Goal: Complete application form

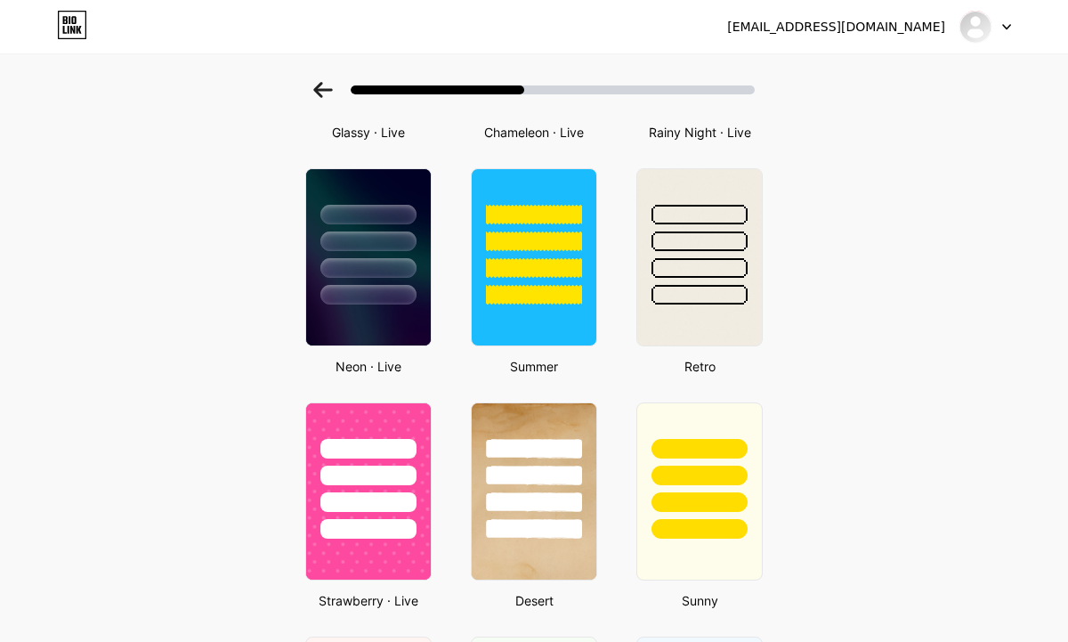
scroll to position [767, 0]
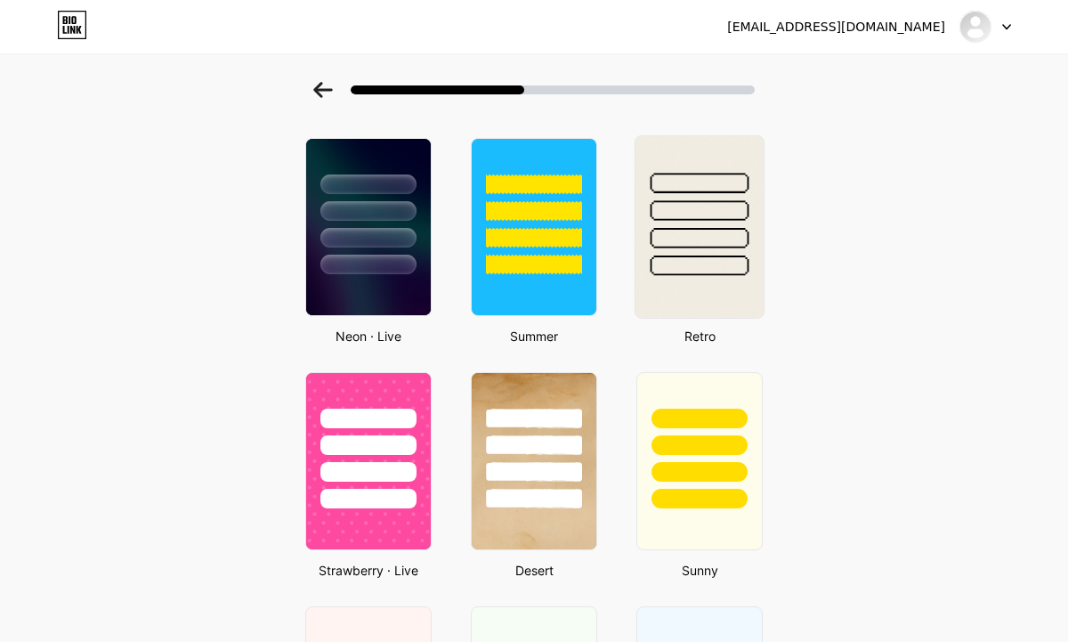
click at [660, 301] on img at bounding box center [700, 227] width 128 height 182
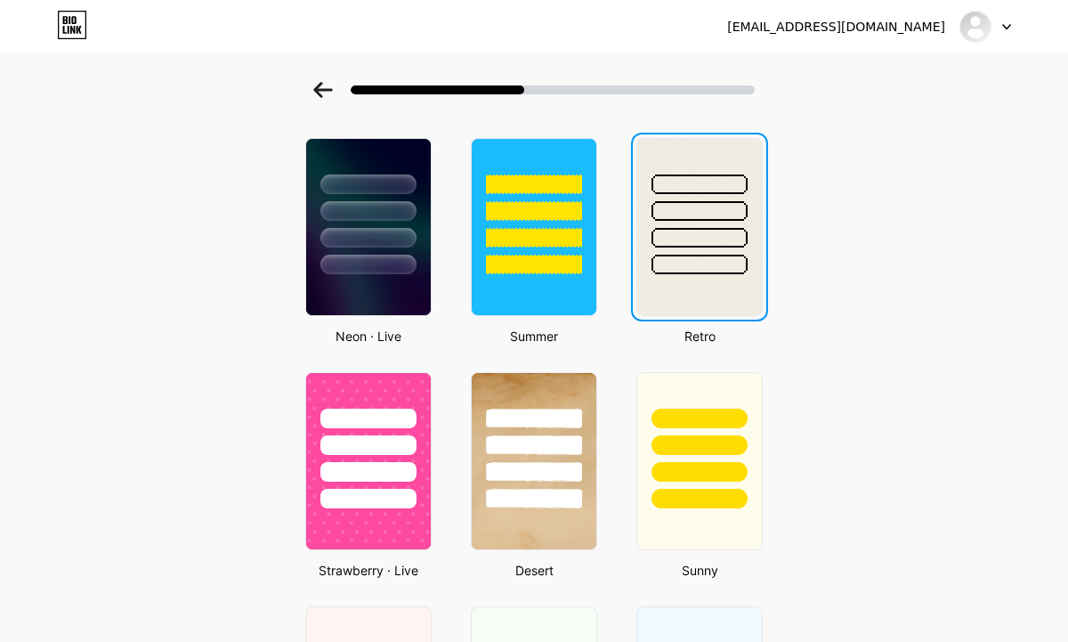
scroll to position [0, 0]
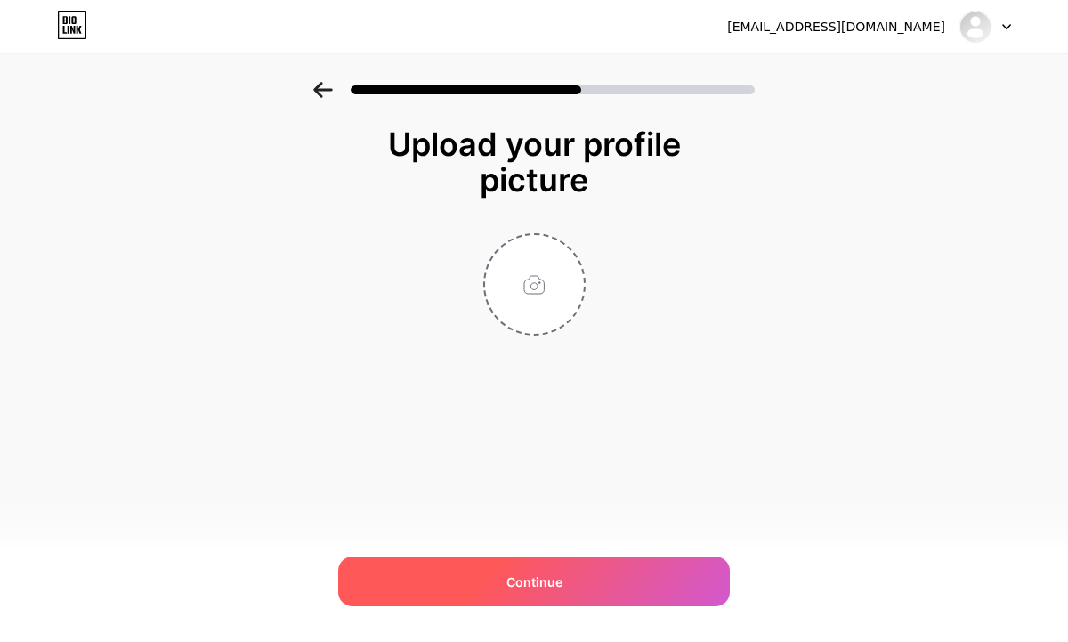
click at [540, 580] on span "Continue" at bounding box center [535, 581] width 56 height 19
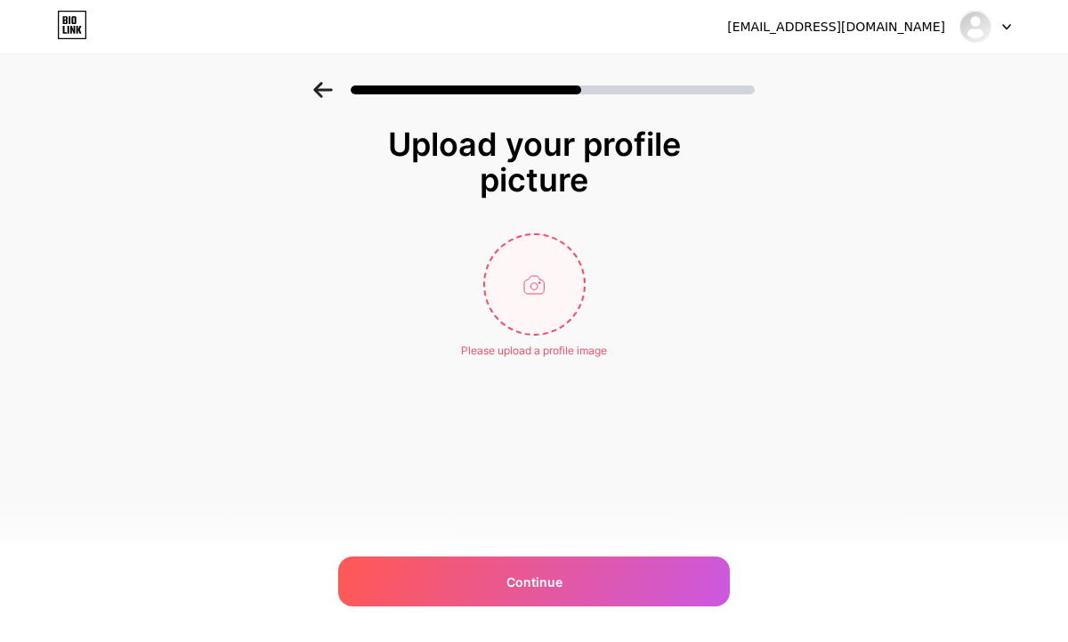
click at [534, 310] on input "file" at bounding box center [534, 284] width 99 height 99
type input "C:\fakepath\somi1.jpeg"
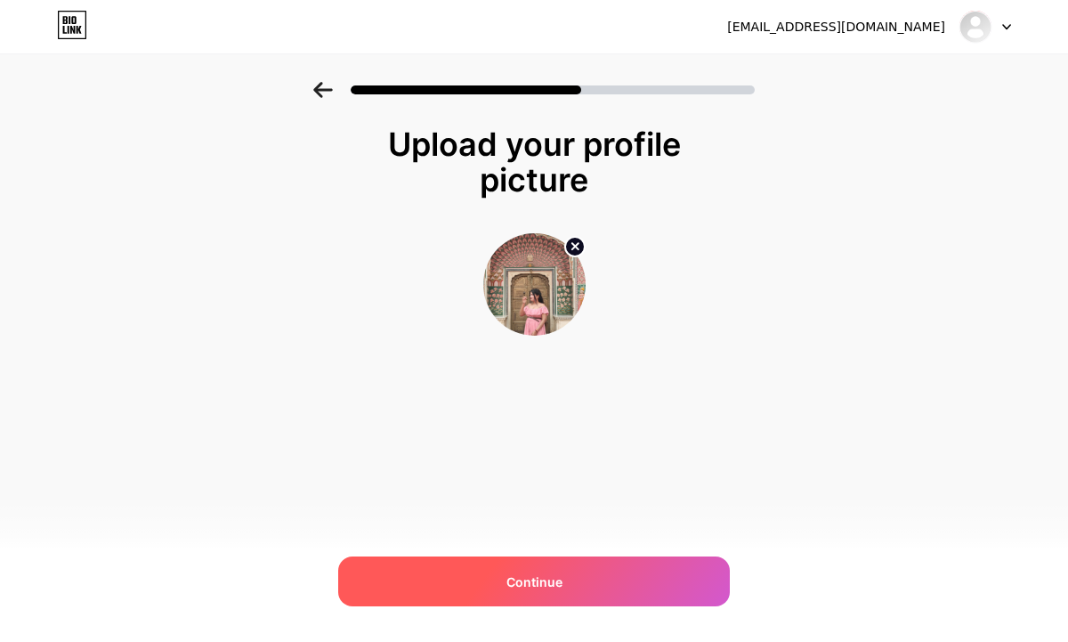
click at [557, 583] on span "Continue" at bounding box center [535, 581] width 56 height 19
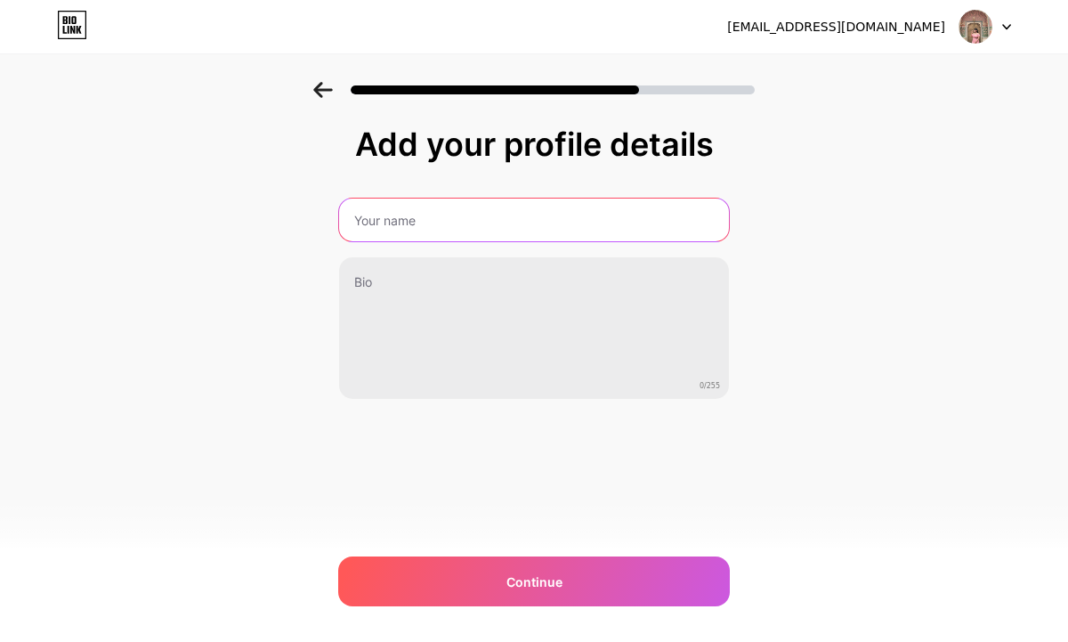
click at [384, 221] on input "text" at bounding box center [534, 220] width 390 height 43
type input "[PERSON_NAME]"
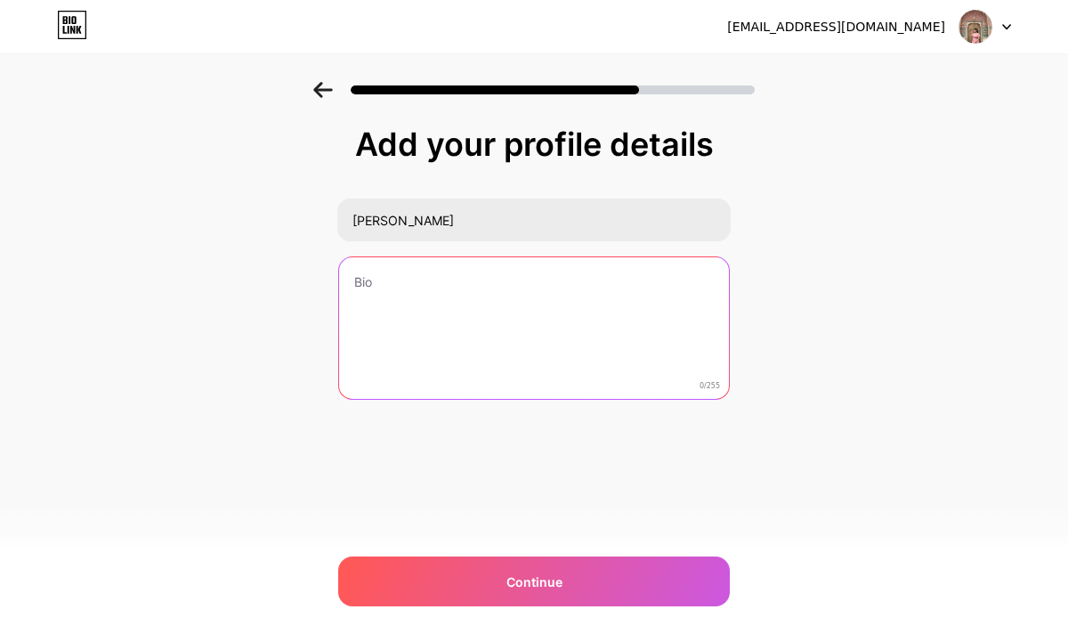
click at [481, 277] on textarea at bounding box center [534, 328] width 390 height 143
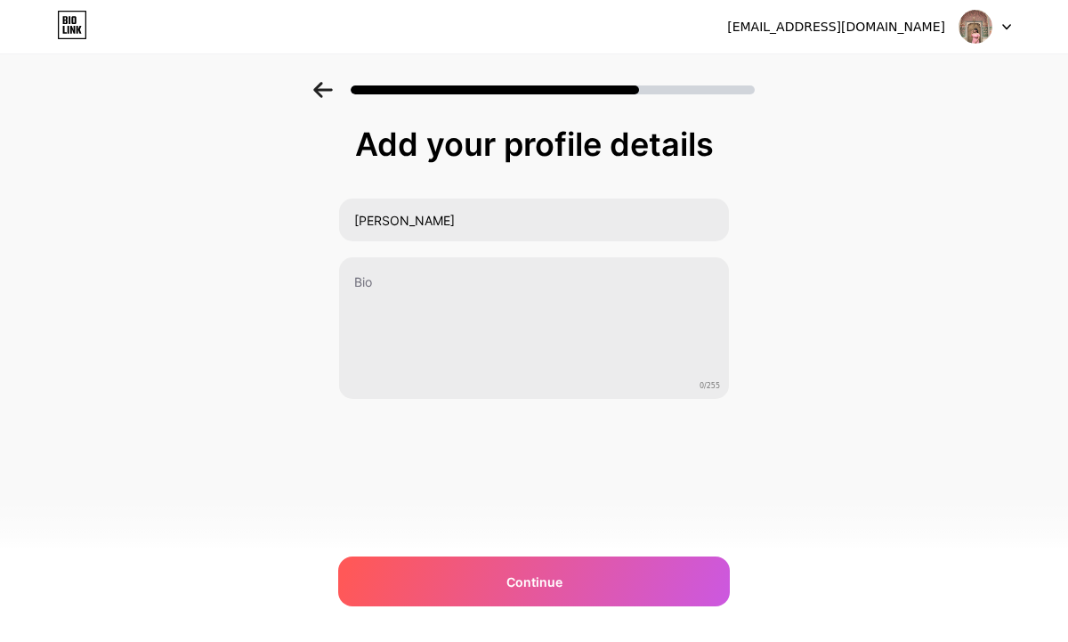
click at [320, 94] on icon at bounding box center [322, 90] width 19 height 16
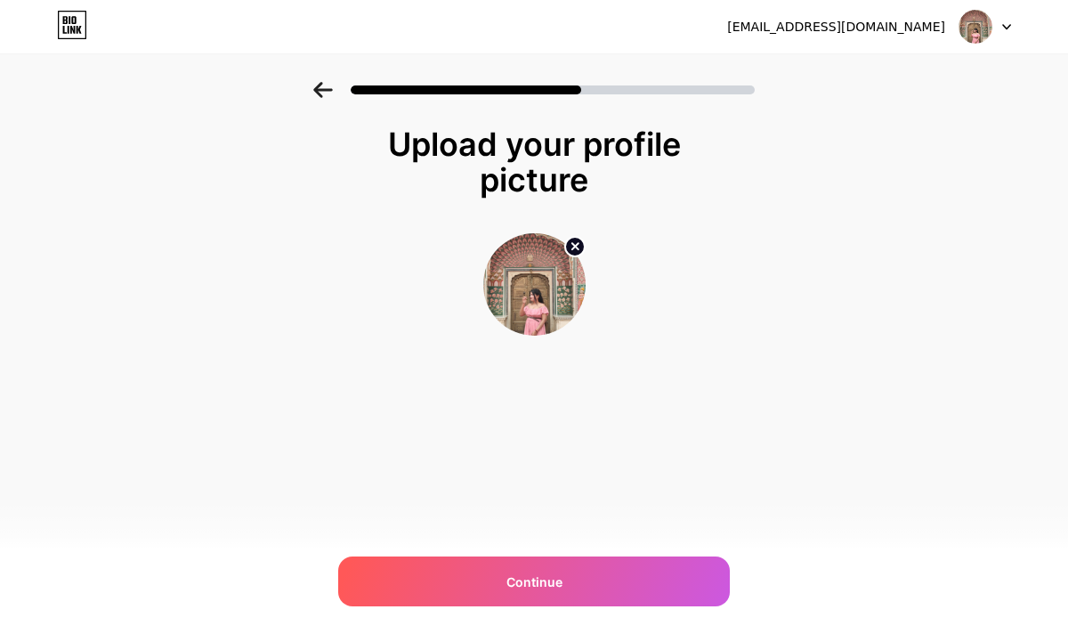
click at [567, 251] on circle at bounding box center [575, 247] width 20 height 20
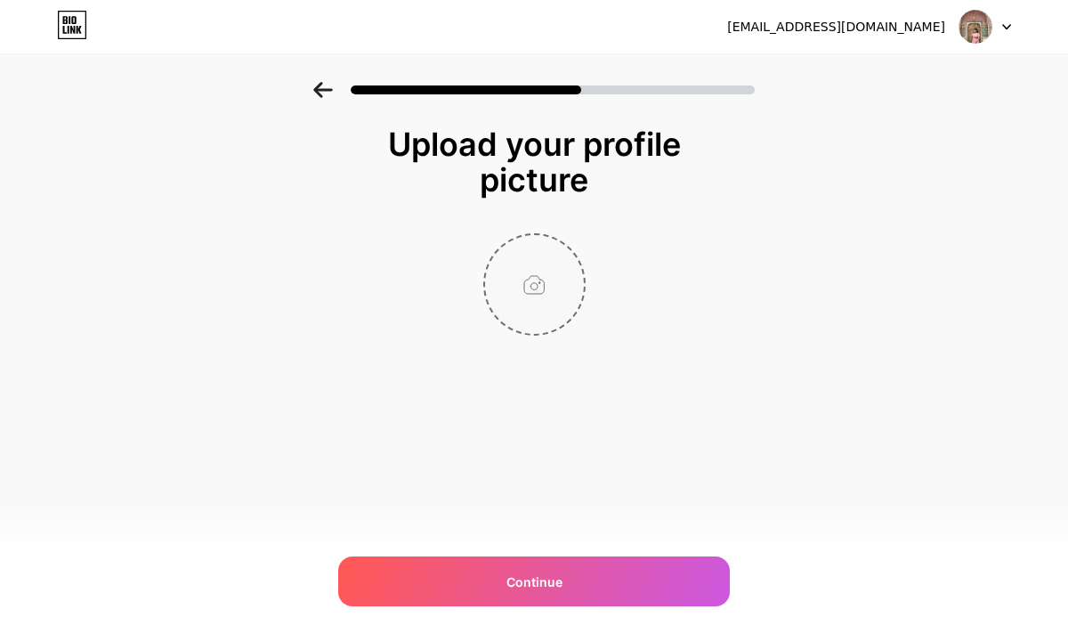
click at [539, 277] on input "file" at bounding box center [534, 284] width 99 height 99
type input "C:\fakepath\ayu1.jpeg"
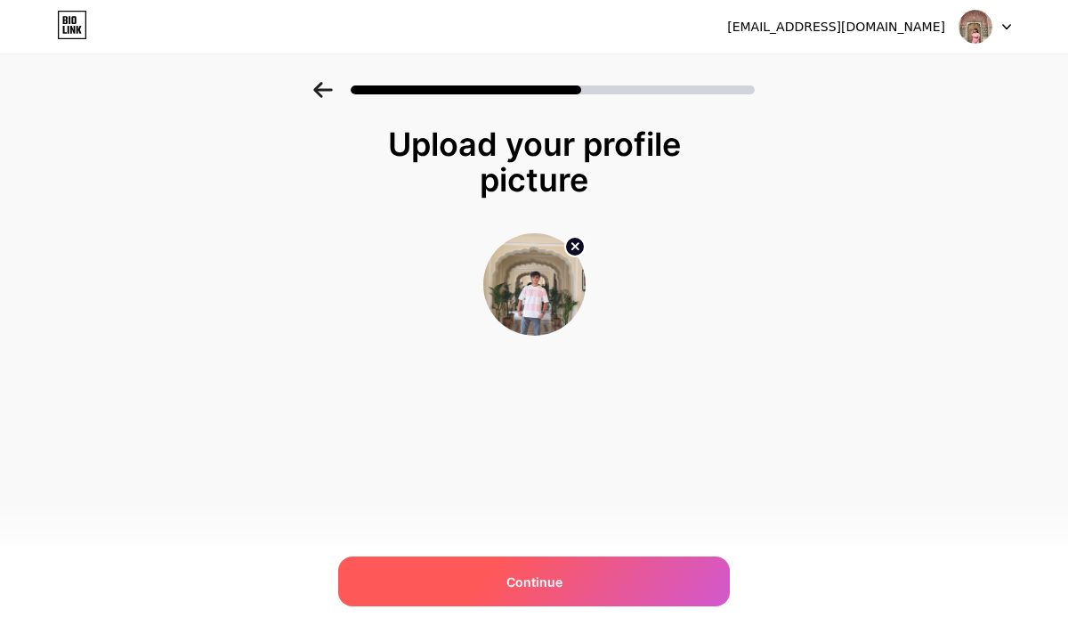
click at [606, 591] on div "Continue" at bounding box center [534, 581] width 392 height 50
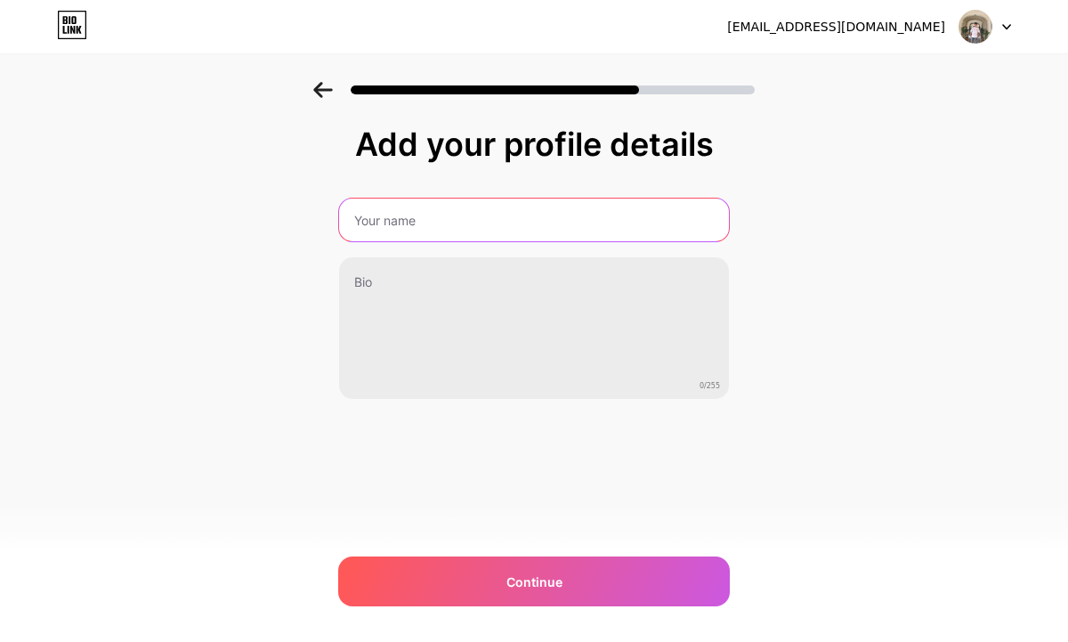
click at [482, 224] on input "text" at bounding box center [534, 220] width 390 height 43
type input "[PERSON_NAME]"
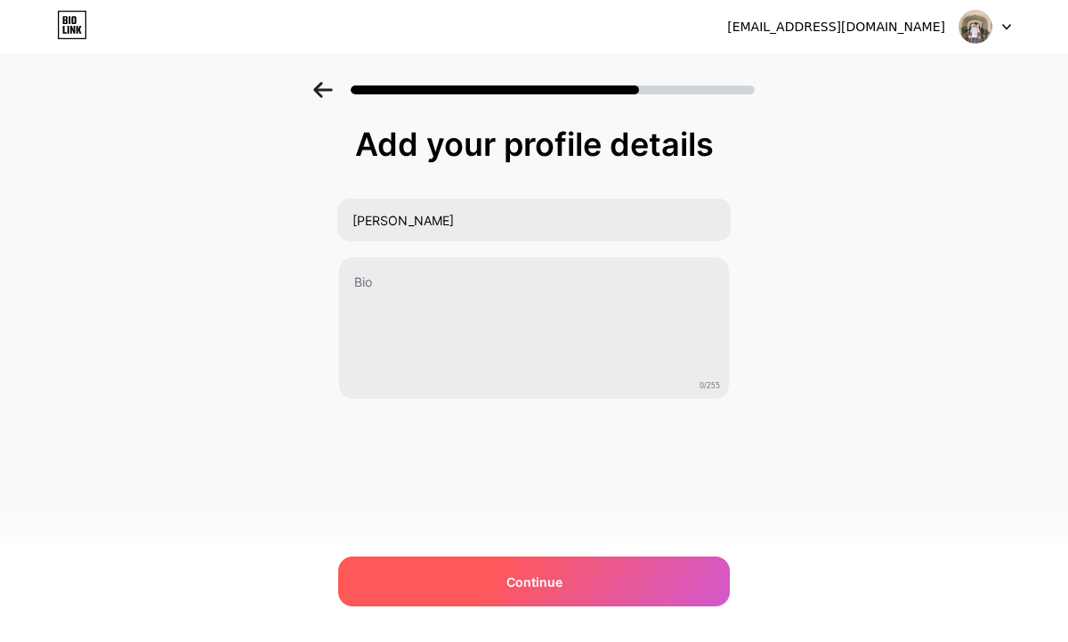
click at [610, 585] on div "Continue" at bounding box center [534, 581] width 392 height 50
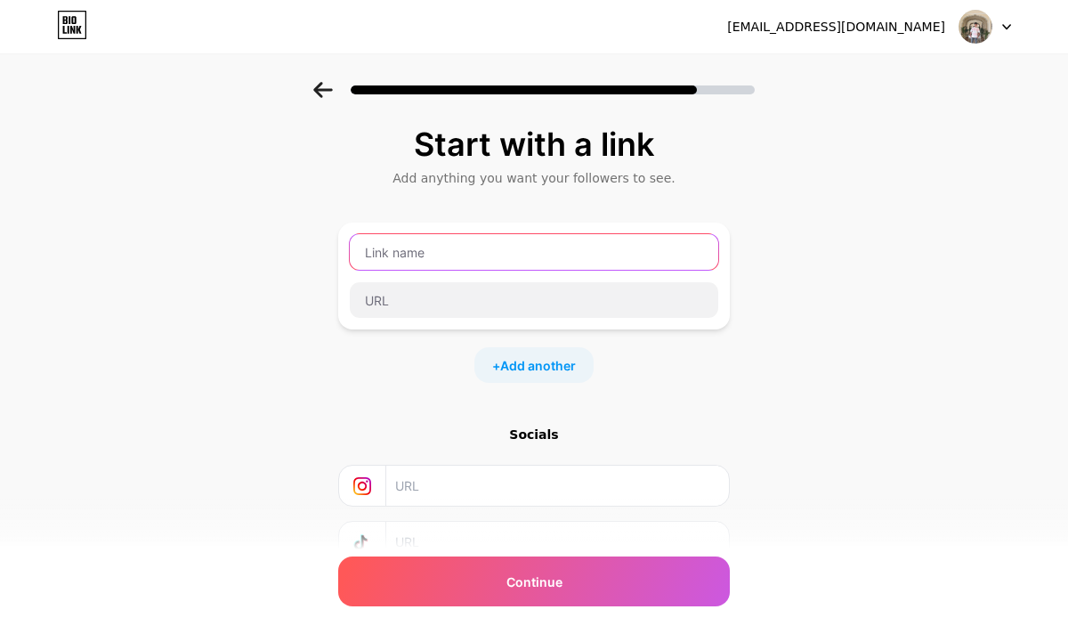
click at [426, 264] on input "text" at bounding box center [534, 252] width 369 height 36
click at [370, 252] on input "linkedin" at bounding box center [534, 252] width 369 height 36
type input "Linkedin"
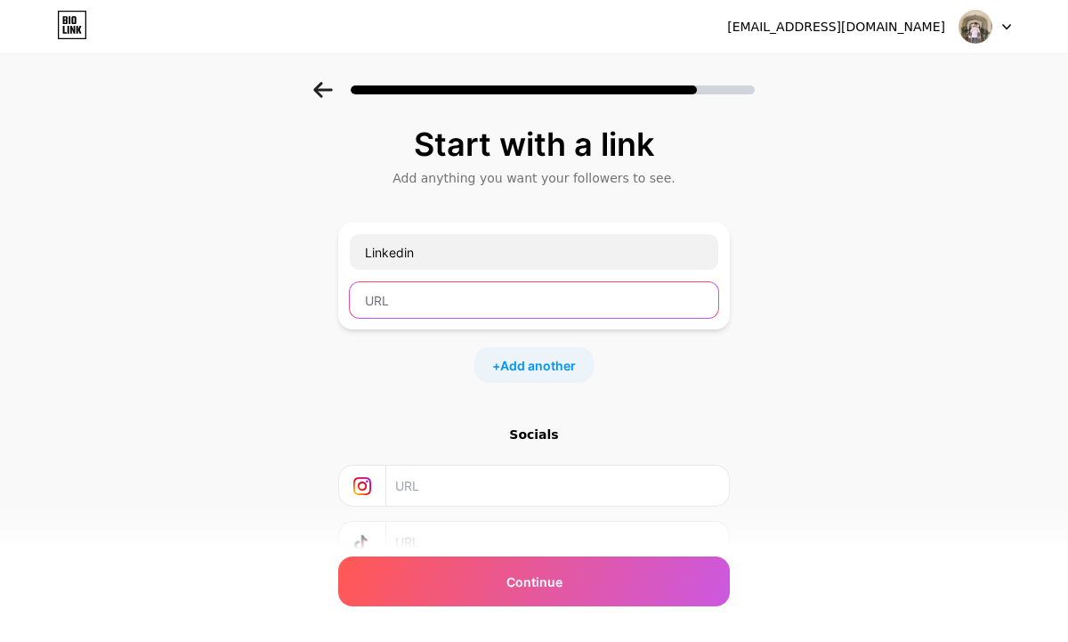
click at [385, 295] on input "text" at bounding box center [534, 300] width 369 height 36
paste input "[URL][DOMAIN_NAME][PERSON_NAME]"
type input "[URL][DOMAIN_NAME][PERSON_NAME]"
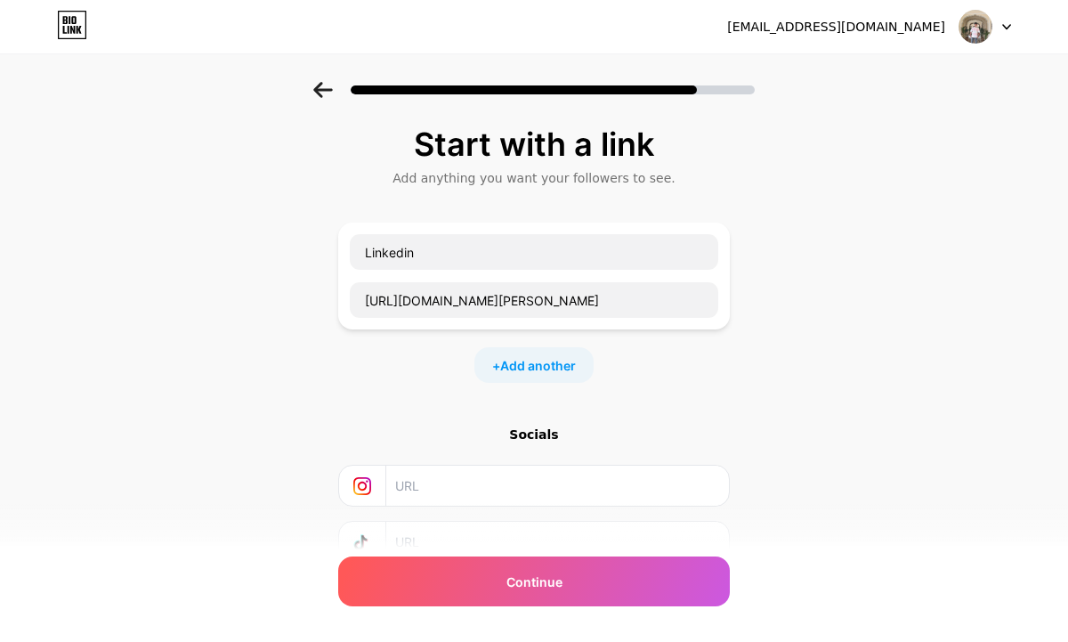
click at [499, 481] on input "text" at bounding box center [556, 486] width 323 height 40
paste input "[URL][DOMAIN_NAME]"
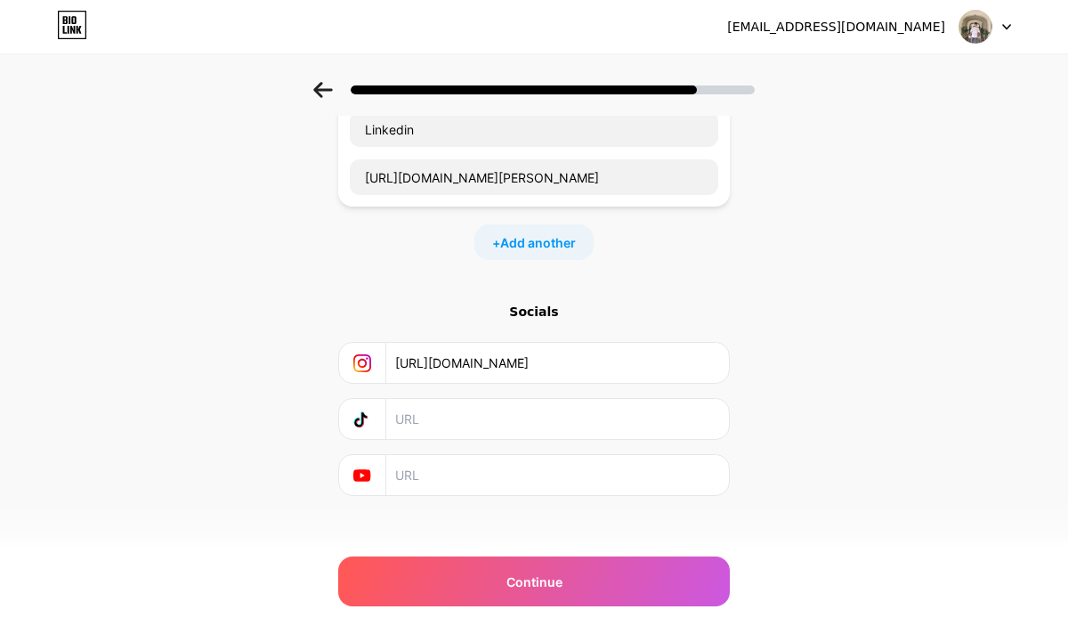
scroll to position [137, 0]
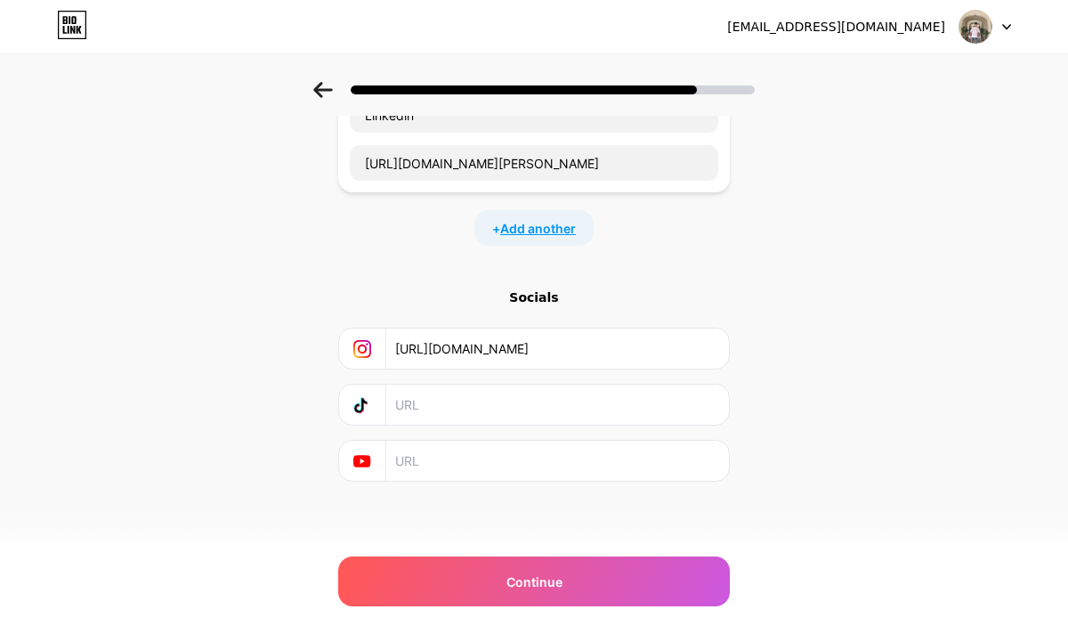
type input "[URL][DOMAIN_NAME]"
click at [501, 235] on span "Add another" at bounding box center [538, 228] width 76 height 19
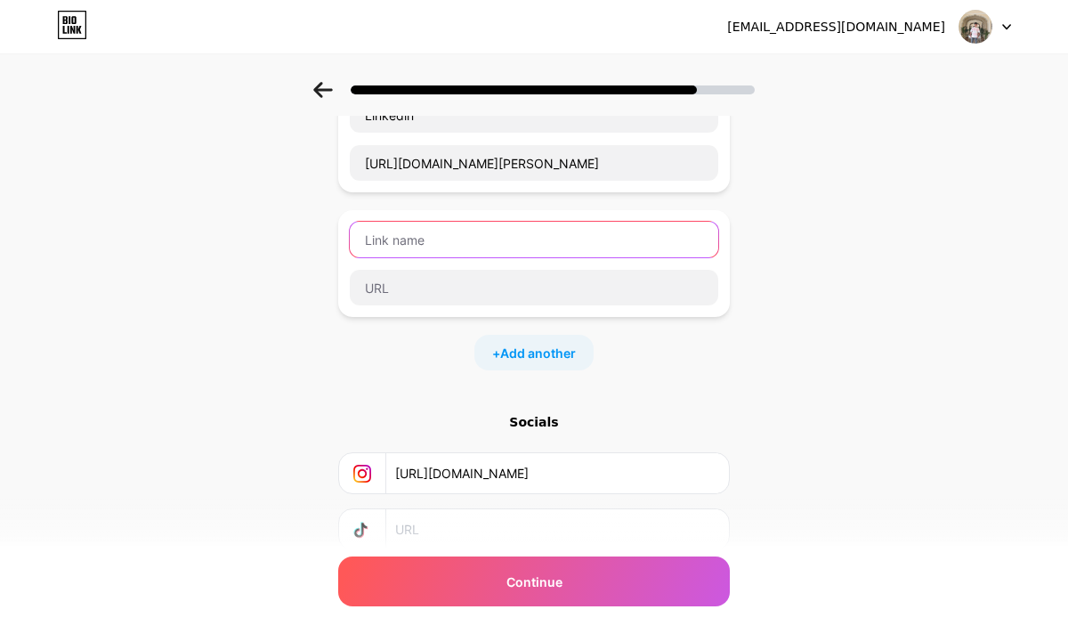
click at [471, 239] on input "text" at bounding box center [534, 240] width 369 height 36
type input "g"
type input "Github"
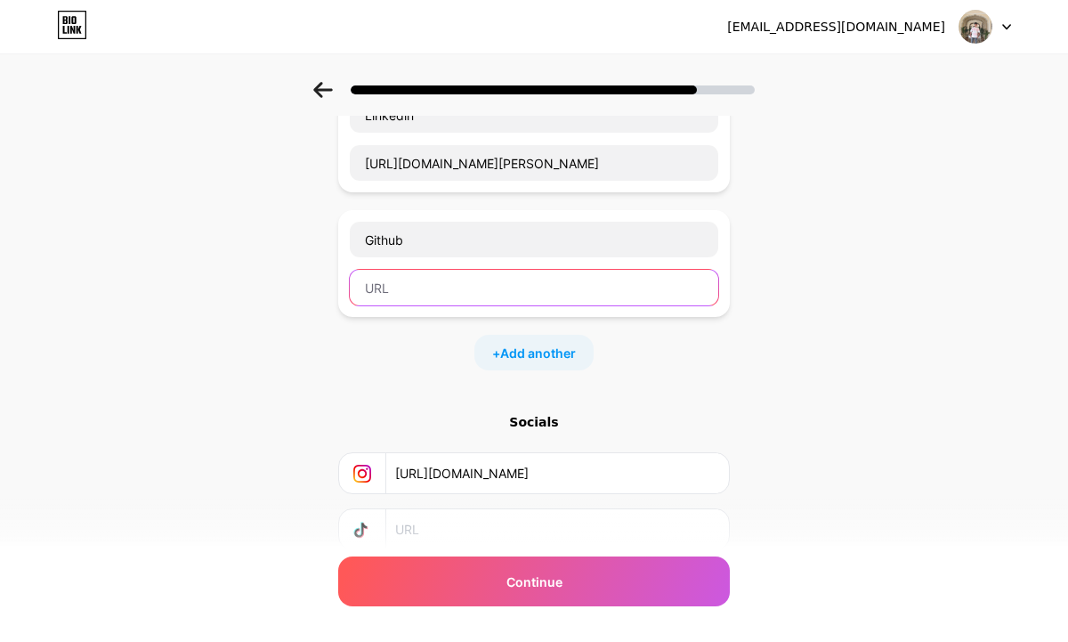
click at [482, 290] on input "text" at bounding box center [534, 288] width 369 height 36
paste input "[URL][DOMAIN_NAME]"
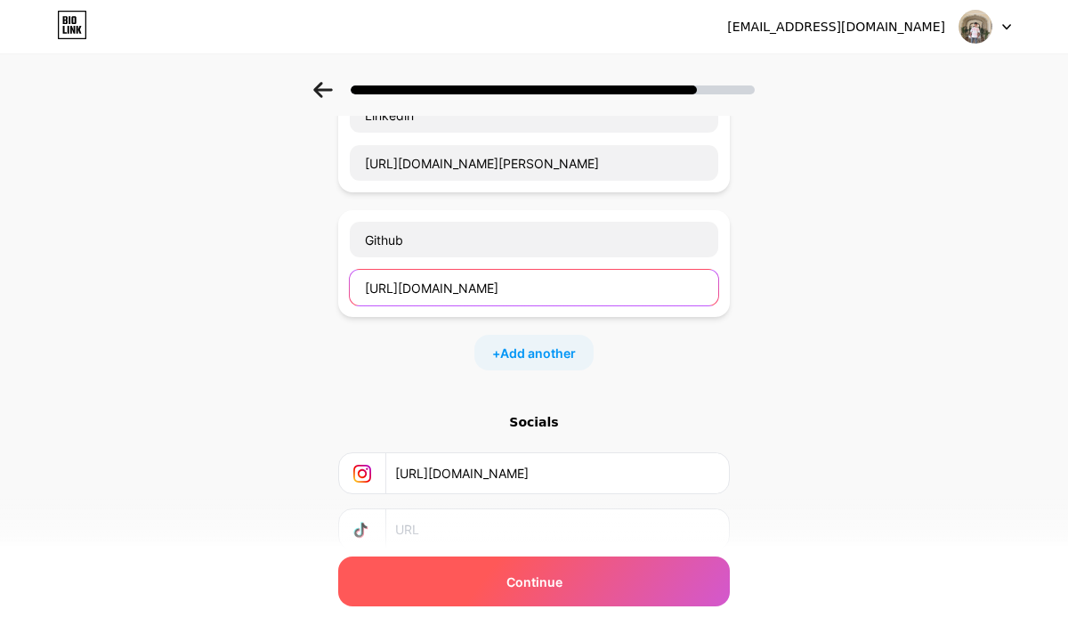
type input "[URL][DOMAIN_NAME]"
click at [588, 584] on div "Continue" at bounding box center [534, 581] width 392 height 50
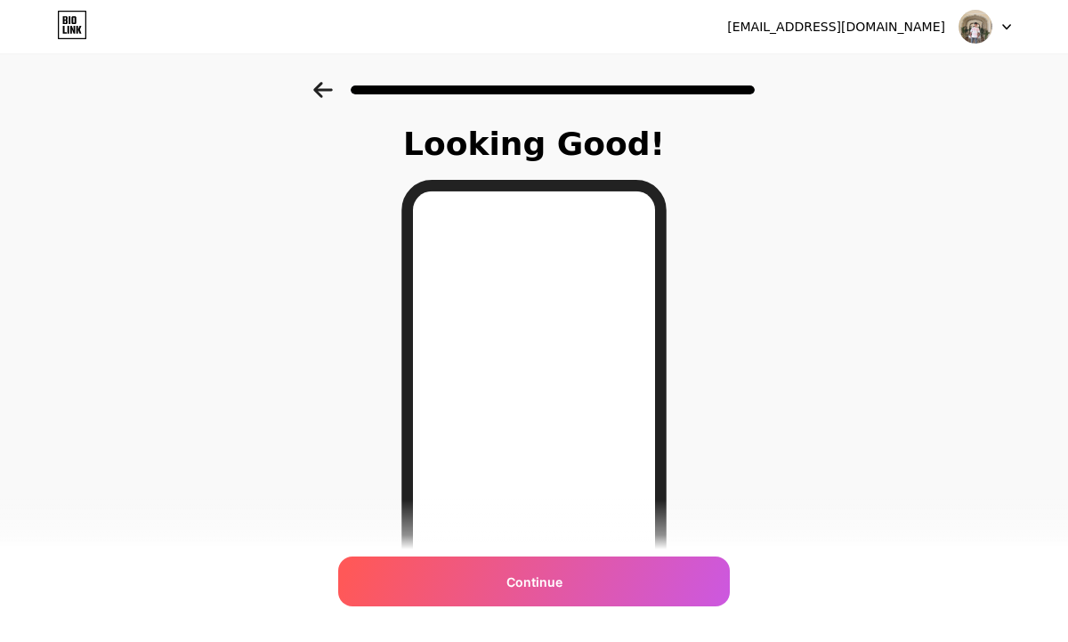
click at [588, 584] on div "Continue" at bounding box center [534, 581] width 392 height 50
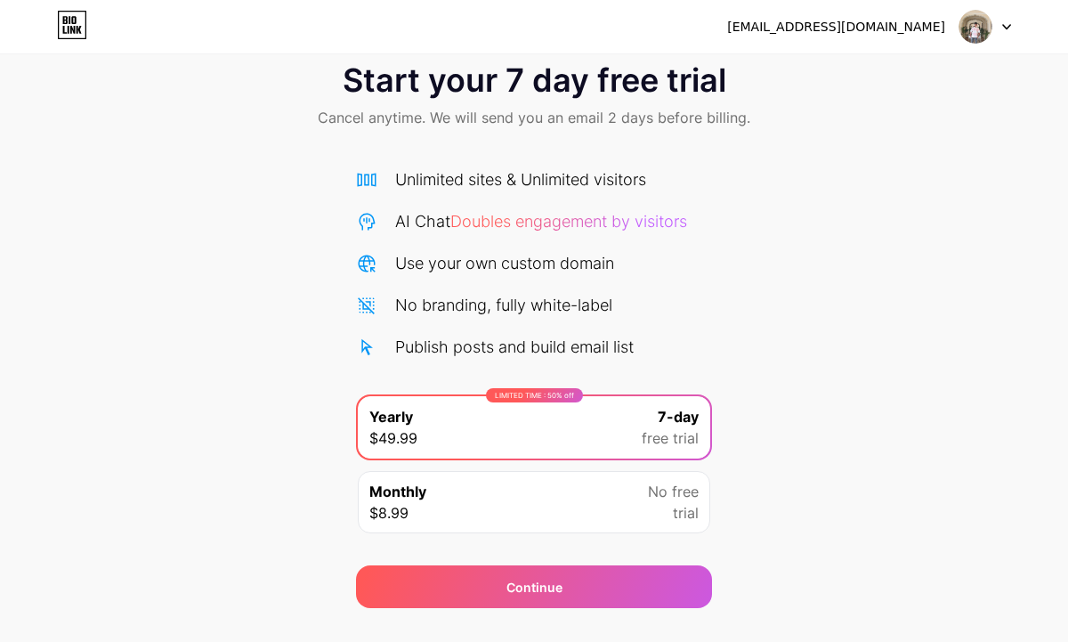
scroll to position [75, 0]
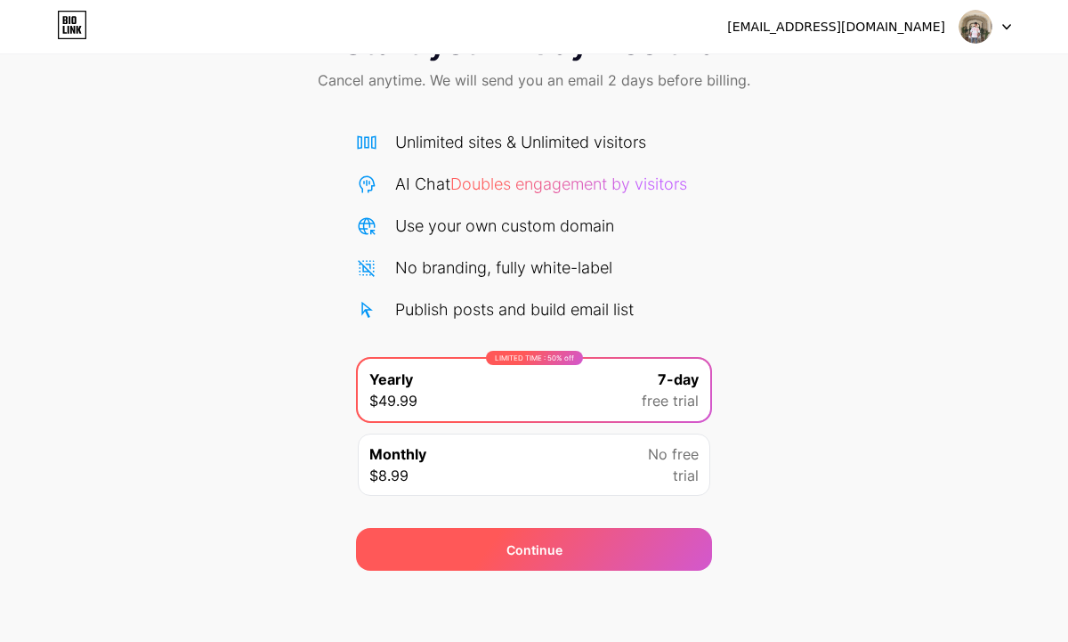
click at [581, 553] on div "Continue" at bounding box center [534, 549] width 356 height 43
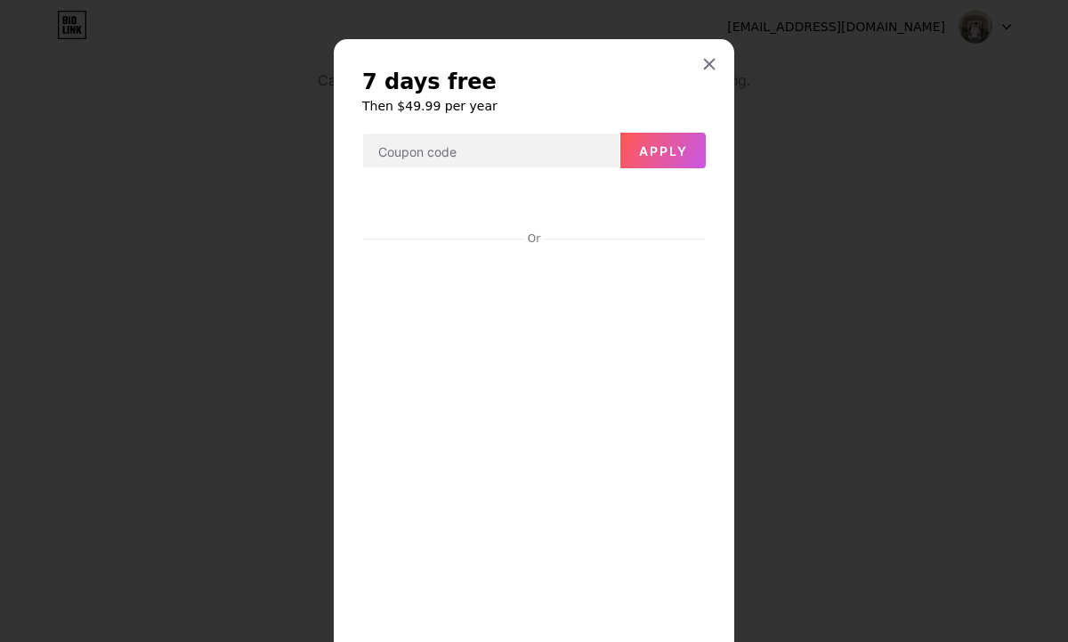
click at [253, 187] on div at bounding box center [534, 321] width 1068 height 642
